Goal: Transaction & Acquisition: Purchase product/service

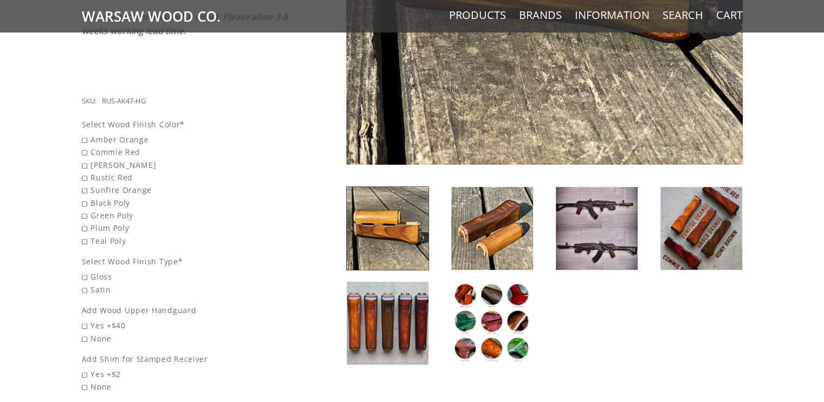
scroll to position [394, 0]
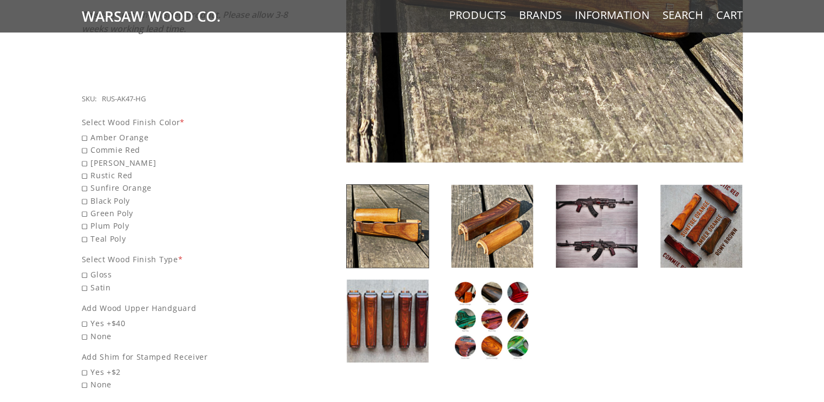
click at [81, 274] on div "$80.00 From a Russian warehouse, to the shores of the [GEOGRAPHIC_DATA] NOS (Ne…" at bounding box center [412, 215] width 683 height 899
click at [82, 317] on span "Yes +$40" at bounding box center [185, 323] width 207 height 12
click at [82, 317] on input "Yes +$40" at bounding box center [158, 317] width 152 height 1
radio input "true"
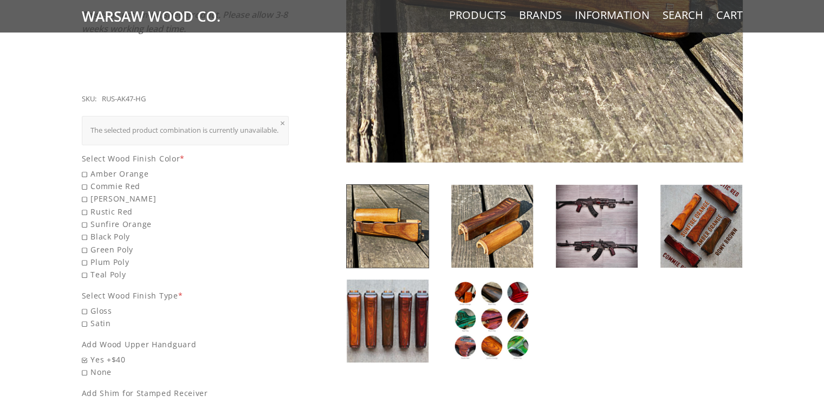
click at [282, 119] on link "×" at bounding box center [282, 123] width 5 height 9
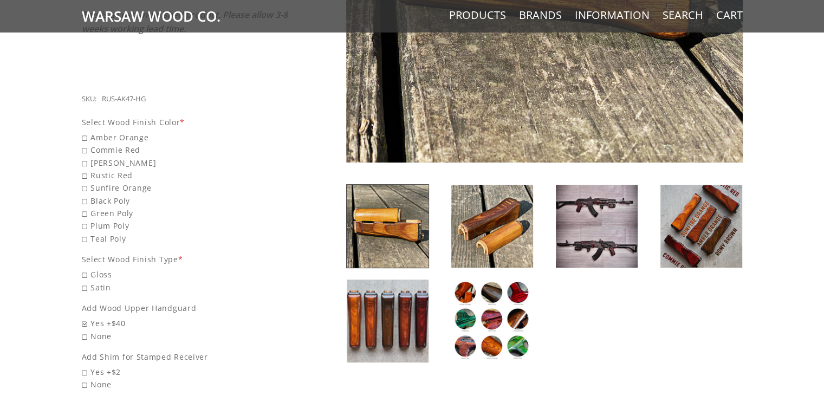
scroll to position [490, 0]
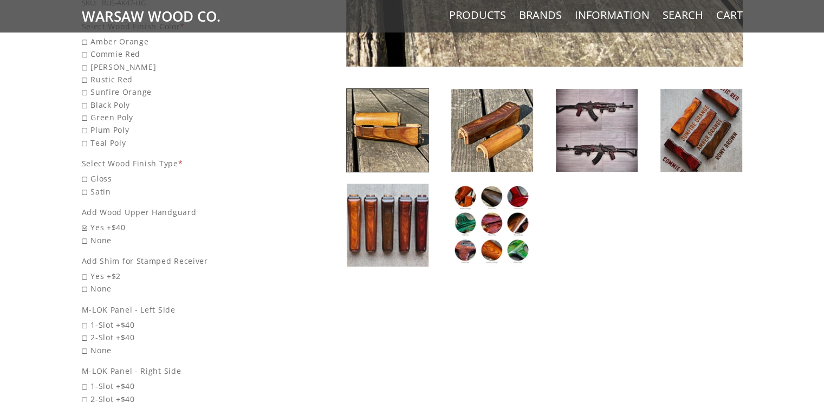
click at [387, 245] on img at bounding box center [388, 225] width 82 height 83
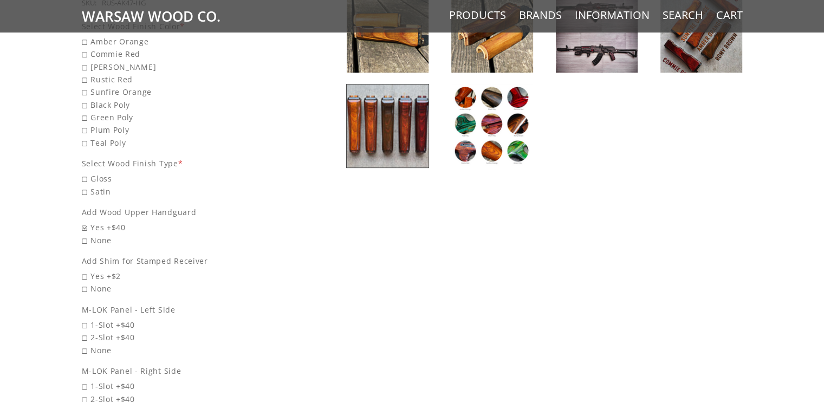
click at [374, 137] on img at bounding box center [388, 126] width 82 height 83
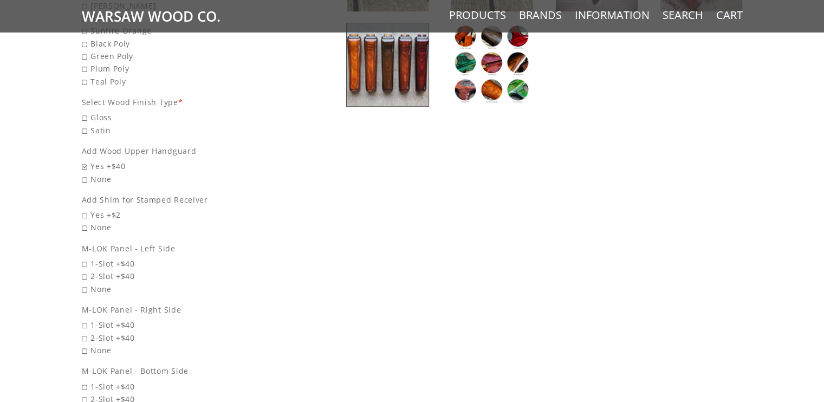
scroll to position [587, 0]
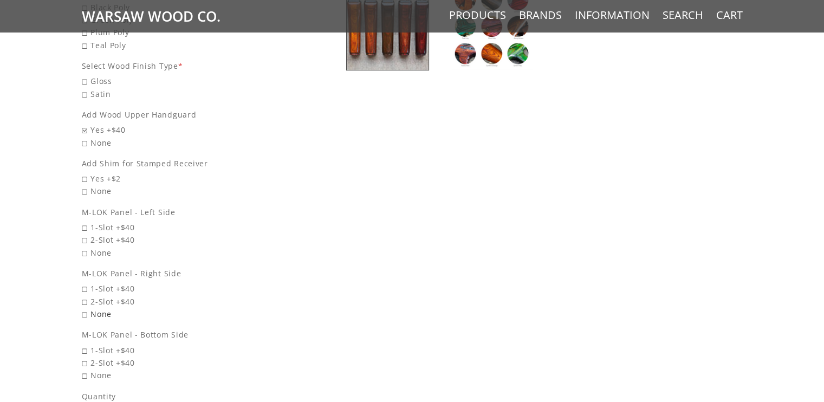
click at [91, 308] on span "None" at bounding box center [185, 314] width 207 height 12
click at [91, 308] on input "None" at bounding box center [158, 308] width 152 height 1
radio input "true"
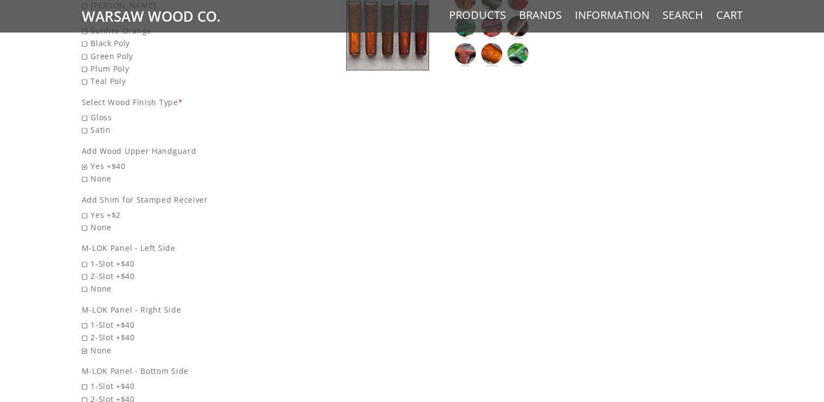
scroll to position [635, 0]
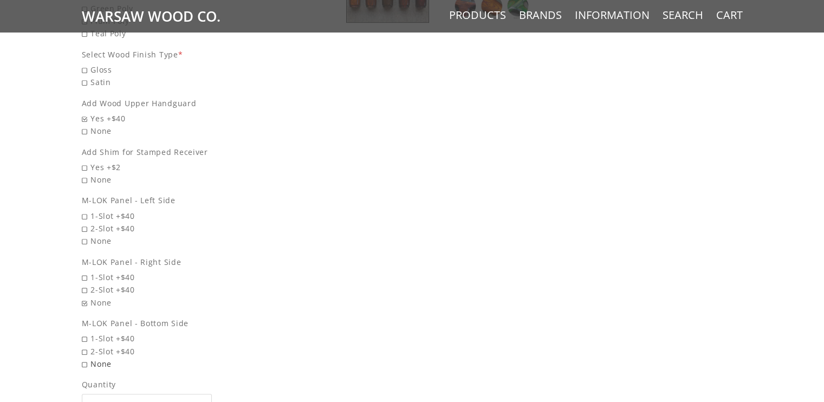
click at [82, 362] on span "None" at bounding box center [185, 364] width 207 height 12
click at [82, 358] on input "None" at bounding box center [158, 358] width 152 height 1
radio input "true"
click at [84, 237] on span "None" at bounding box center [185, 241] width 207 height 12
click at [84, 235] on input "None" at bounding box center [158, 235] width 152 height 1
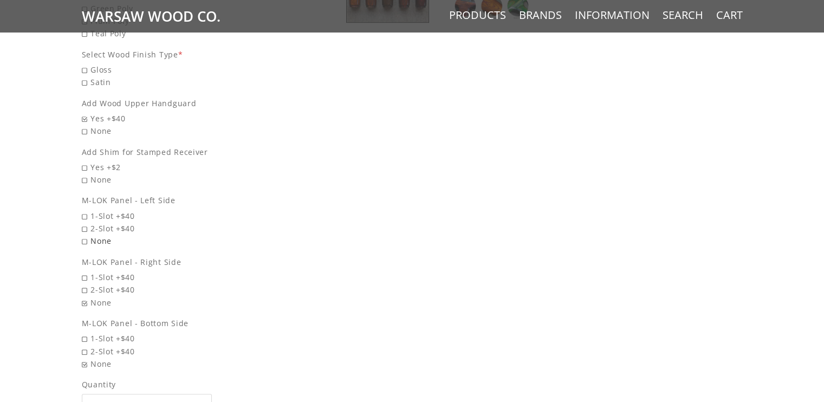
radio input "true"
click at [92, 178] on span "None" at bounding box center [185, 179] width 207 height 12
click at [92, 174] on input "None" at bounding box center [158, 173] width 152 height 1
radio input "true"
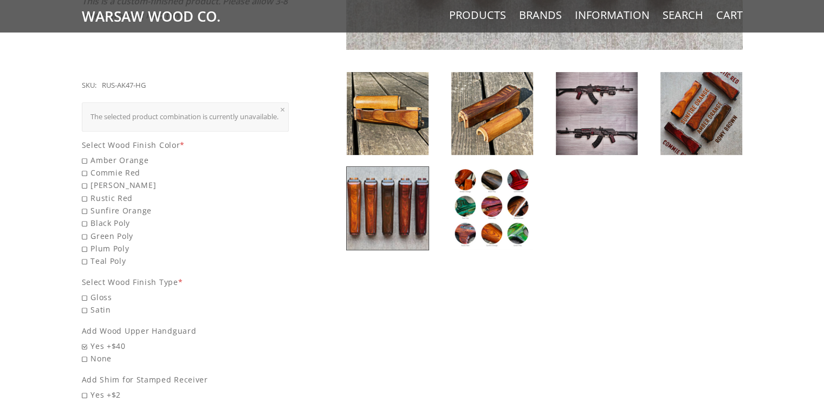
scroll to position [404, 0]
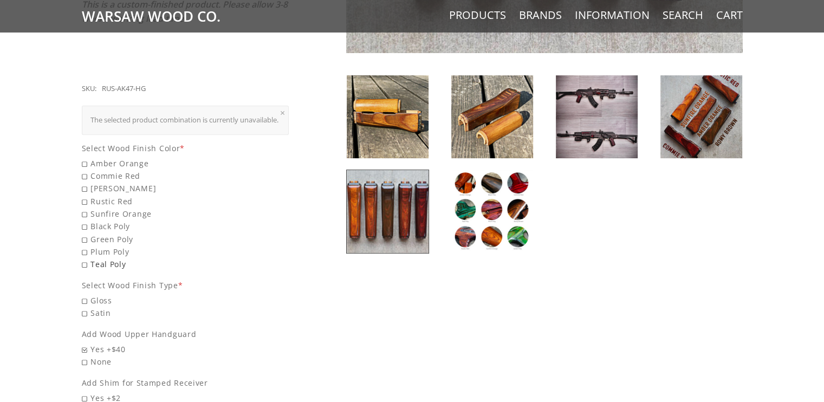
click at [105, 258] on span "Teal Poly" at bounding box center [185, 264] width 207 height 12
click at [105, 258] on input "Teal Poly" at bounding box center [158, 258] width 152 height 1
radio input "true"
click at [722, 117] on img at bounding box center [701, 116] width 82 height 83
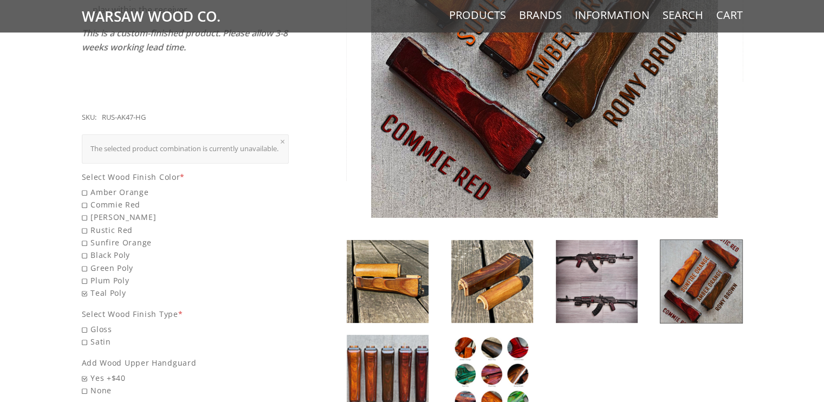
scroll to position [377, 0]
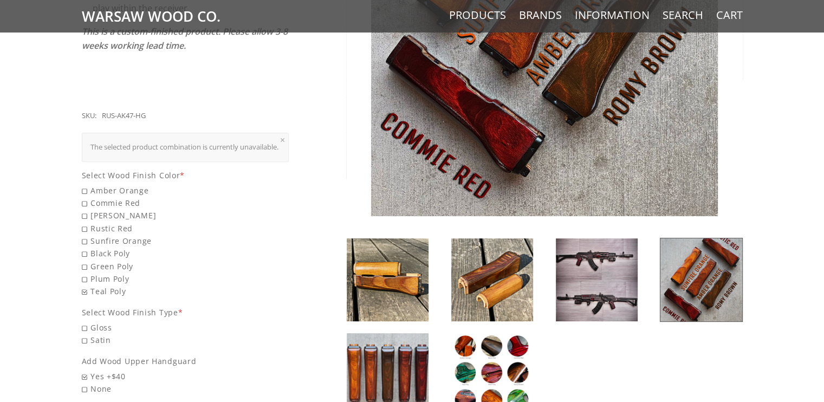
click at [495, 257] on img at bounding box center [492, 279] width 82 height 83
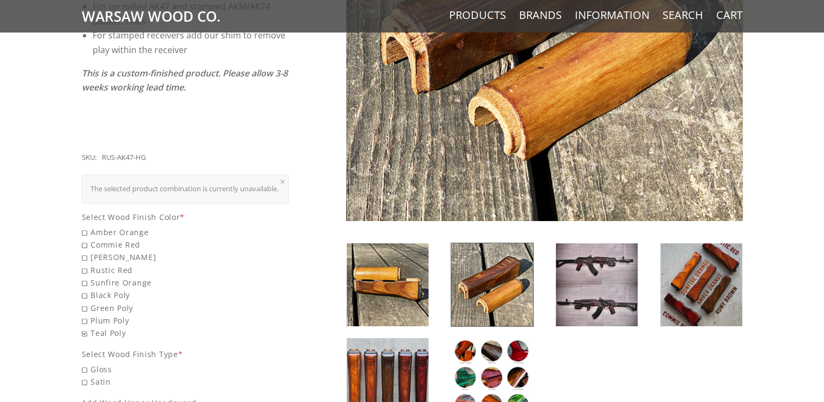
scroll to position [333, 0]
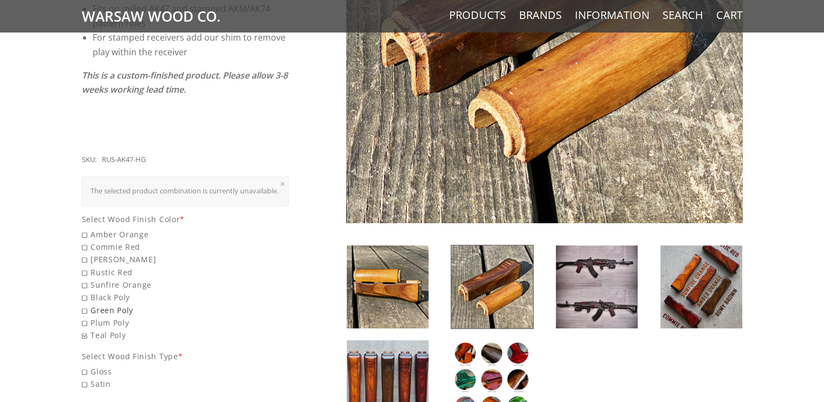
click at [87, 304] on span "Green Poly" at bounding box center [185, 310] width 207 height 12
click at [87, 304] on input "Green Poly" at bounding box center [158, 304] width 152 height 1
radio input "true"
